Goal: Find contact information: Find contact information

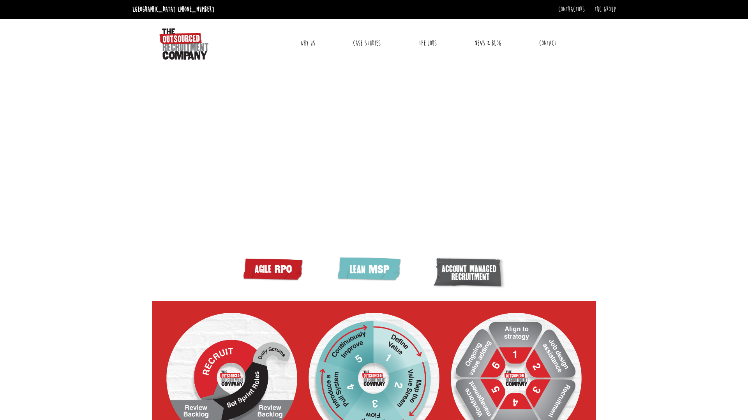
click at [552, 43] on link "Contact" at bounding box center [548, 43] width 29 height 19
click at [543, 80] on link "[GEOGRAPHIC_DATA]" at bounding box center [560, 82] width 43 height 9
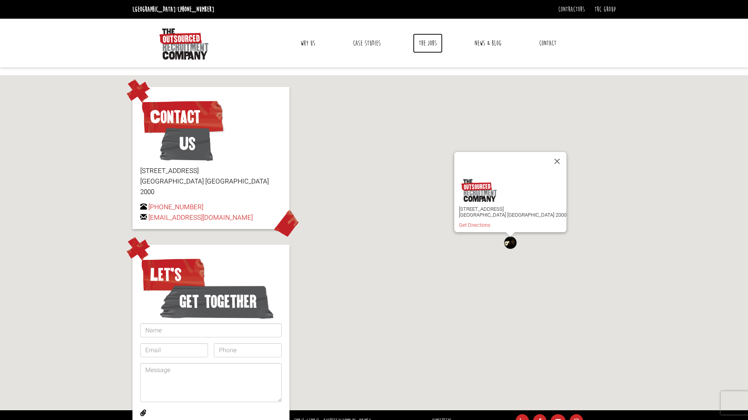
click at [425, 45] on link "The Jobs" at bounding box center [428, 43] width 30 height 19
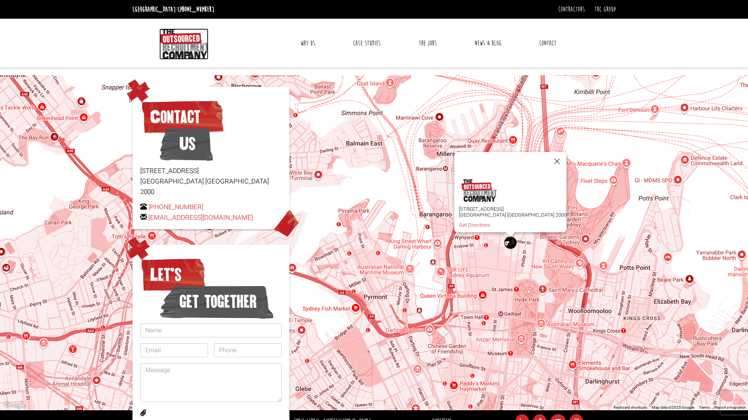
click at [170, 46] on img at bounding box center [183, 43] width 49 height 31
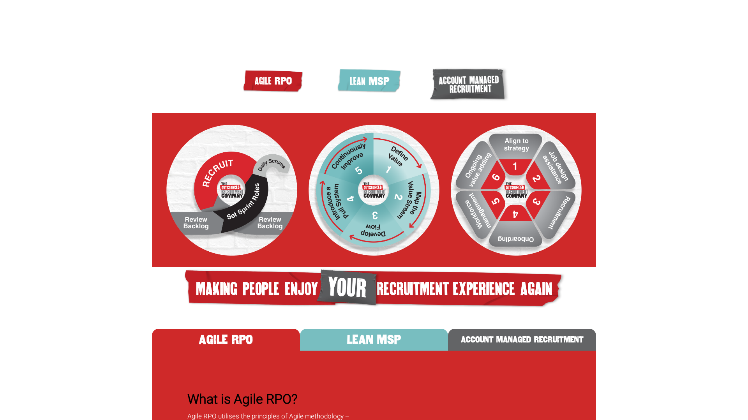
scroll to position [170, 0]
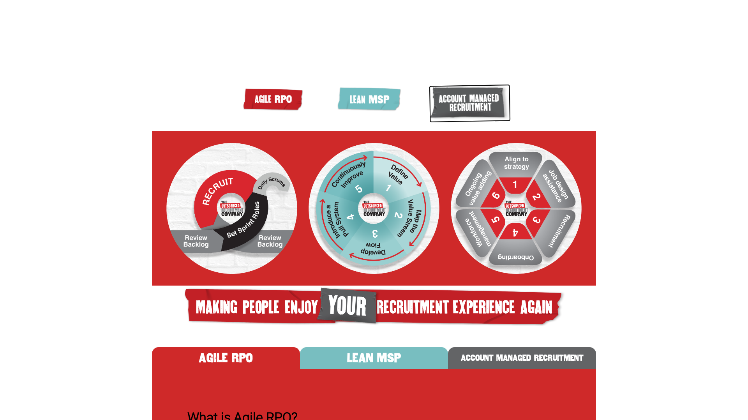
click at [467, 123] on img at bounding box center [470, 103] width 82 height 39
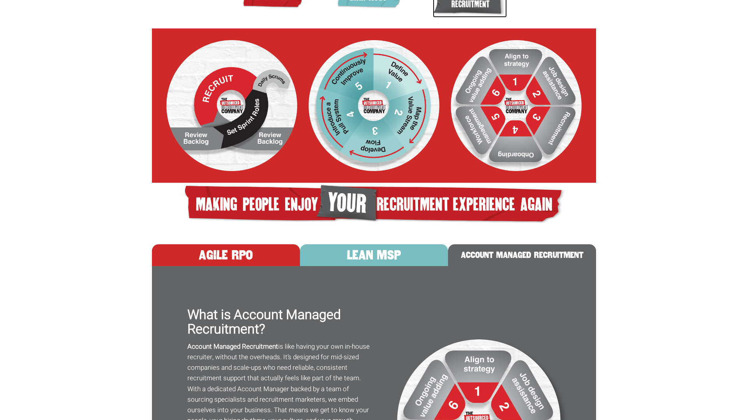
scroll to position [0, 0]
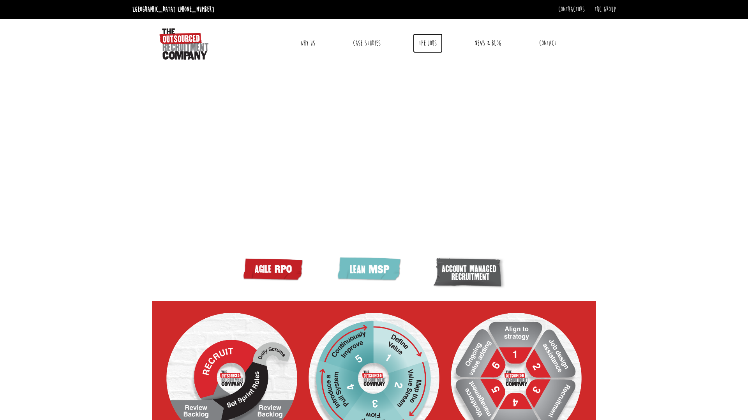
click at [423, 39] on link "The Jobs" at bounding box center [428, 43] width 30 height 19
click at [313, 42] on link "Why Us" at bounding box center [308, 43] width 27 height 19
